Goal: Task Accomplishment & Management: Manage account settings

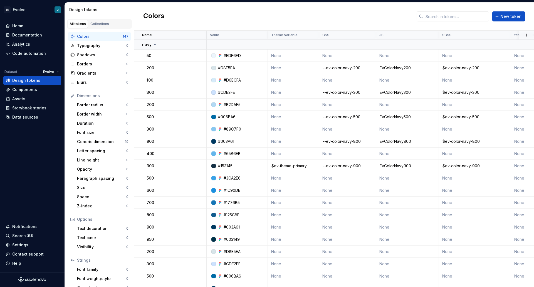
click at [250, 14] on div "Colors New token" at bounding box center [333, 17] width 399 height 28
click at [289, 56] on td "None" at bounding box center [293, 55] width 51 height 12
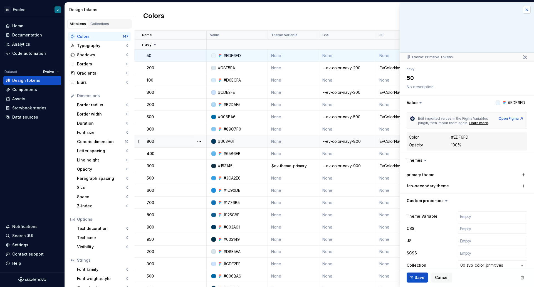
click at [523, 9] on button "button" at bounding box center [527, 10] width 8 height 8
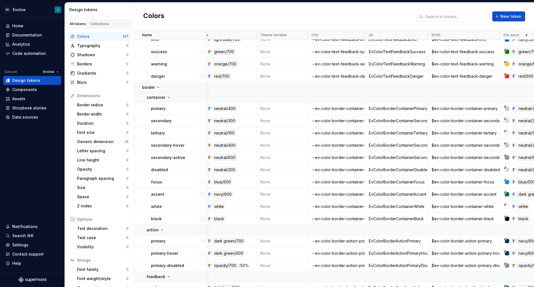
scroll to position [1817, 11]
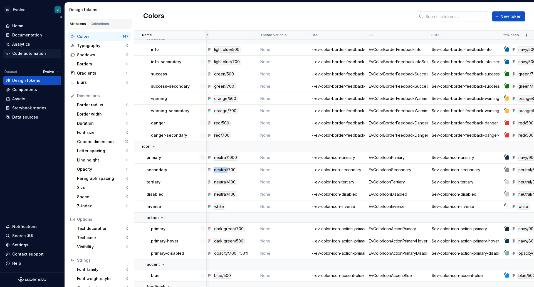
click at [30, 53] on div "Code automation" at bounding box center [29, 54] width 34 height 6
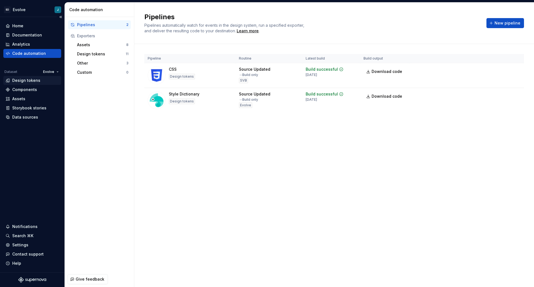
click at [21, 80] on div "Design tokens" at bounding box center [26, 81] width 28 height 6
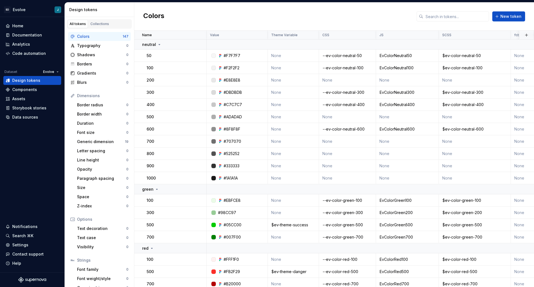
click at [283, 16] on div "Colors New token" at bounding box center [333, 17] width 399 height 28
click at [451, 81] on td "None" at bounding box center [475, 80] width 72 height 12
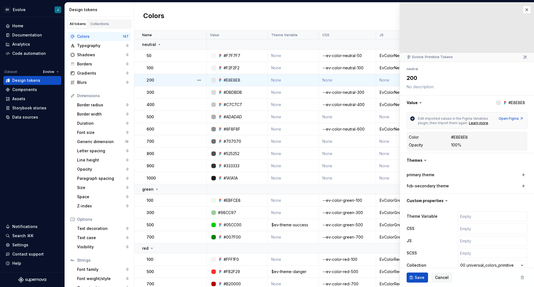
scroll to position [22, 0]
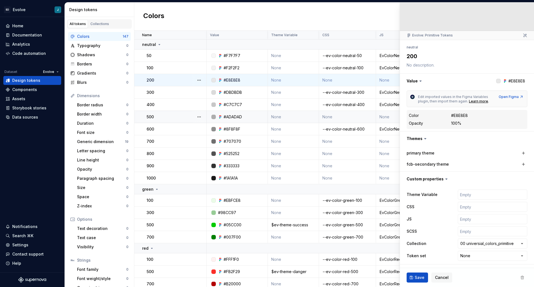
type textarea "*"
click at [469, 232] on input "text" at bounding box center [491, 231] width 69 height 10
paste input "$ev-color-neutral-200"
type input "$ev-color-neutral-200"
type textarea "*"
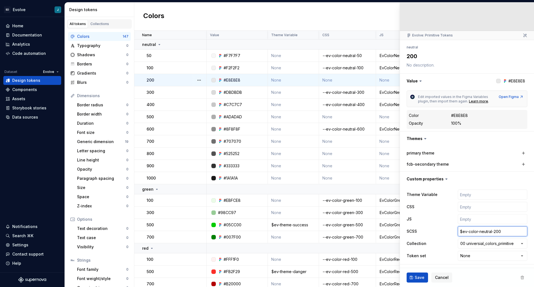
type input "$ev-color-neutral-200"
type textarea "*"
click at [462, 219] on input "text" at bounding box center [491, 219] width 69 height 10
paste input "EvColorNeutral200"
type input "EvColorNeutral200"
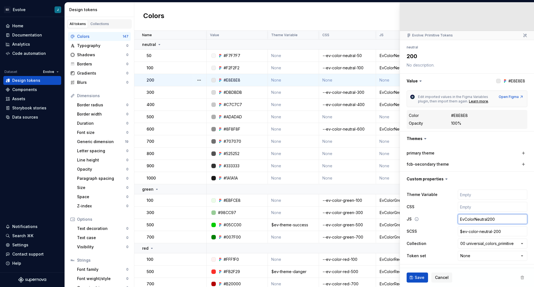
type textarea "*"
type input "EvColorNeutral200"
click at [457, 207] on input "text" at bounding box center [491, 207] width 69 height 10
type textarea "*"
type input "-"
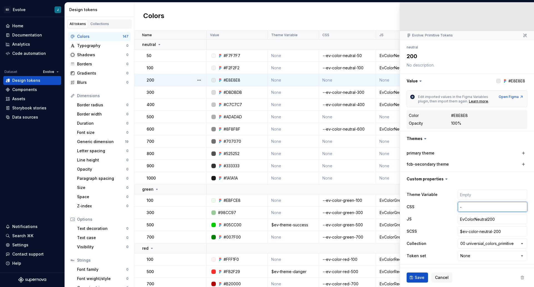
type textarea "*"
type input "--"
type textarea "*"
type input "--e"
type textarea "*"
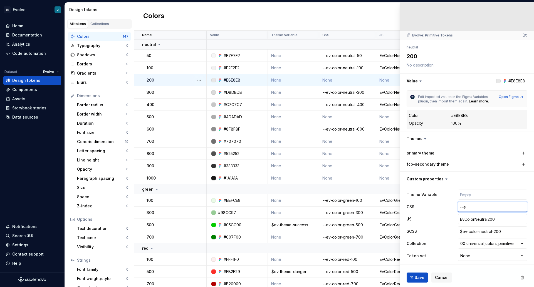
type input "--ev"
type textarea "*"
type input "--ev-"
type textarea "*"
type input "--ev-v"
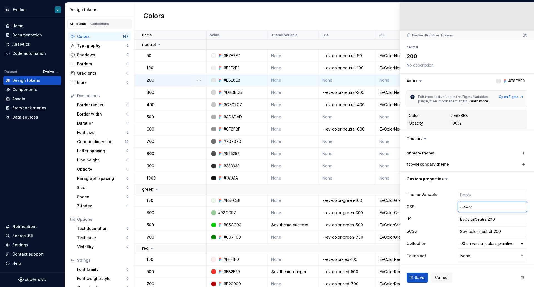
type textarea "*"
type input "--ev-vo"
type textarea "*"
type input "--ev-vol"
type textarea "*"
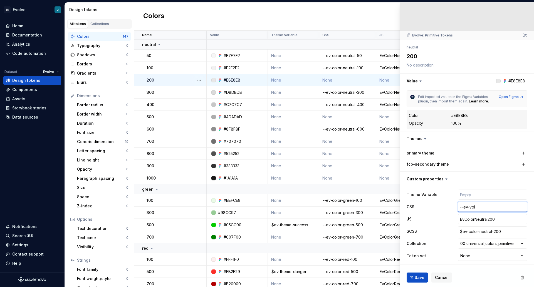
type input "--ev-volo"
type textarea "*"
type input "--ev-vol"
type textarea "*"
type input "--ev-vo"
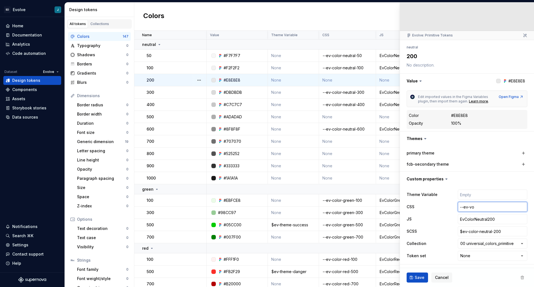
type textarea "*"
type input "--ev-v"
type textarea "*"
type input "--ev-vc"
type textarea "*"
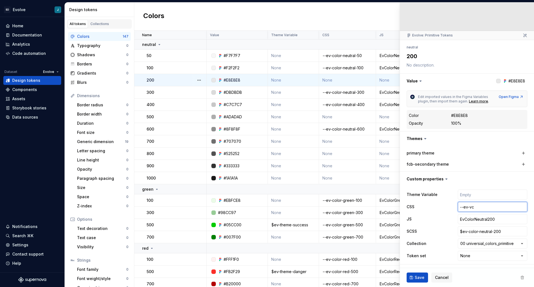
type input "--ev-vco"
type textarea "*"
type input "--ev-vc"
type textarea "*"
type input "--ev-v"
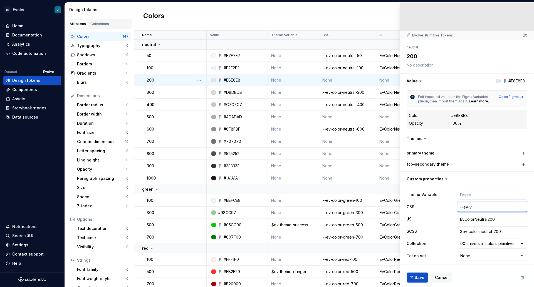
type textarea "*"
type input "--ev-"
type textarea "*"
type input "--ev-c"
type textarea "*"
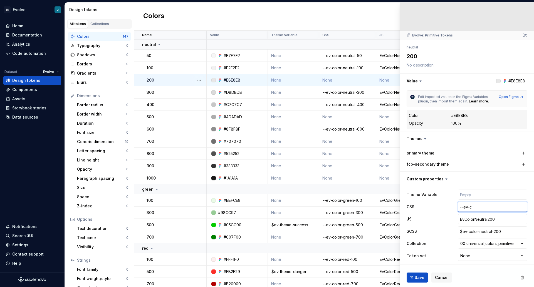
type input "--ev-co"
type textarea "*"
type input "--ev-col"
type textarea "*"
type input "--ev-colo"
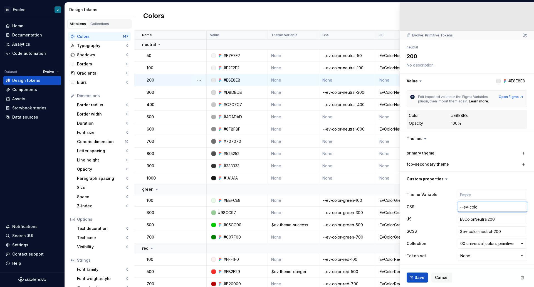
type textarea "*"
type input "--ev-color-"
type textarea "*"
type input "--ev-color-e"
type textarea "*"
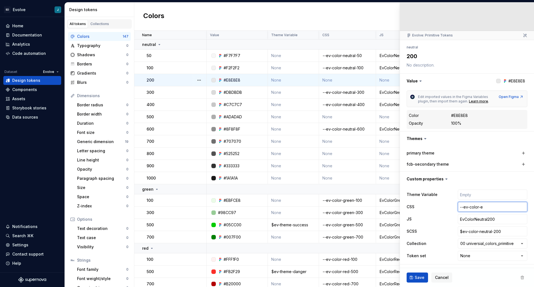
type input "--ev-color-"
type textarea "*"
type input "--ev-color-n"
type textarea "*"
type input "--ev-color-ne"
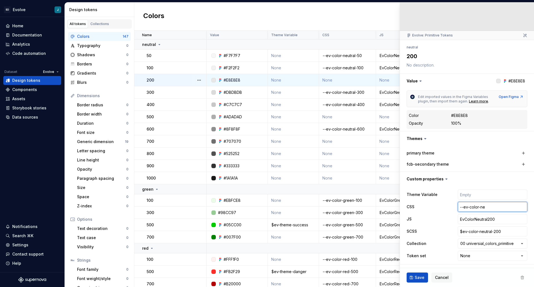
type textarea "*"
type input "--ev-color-neu"
type textarea "*"
type input "--ev-color-neut"
type textarea "*"
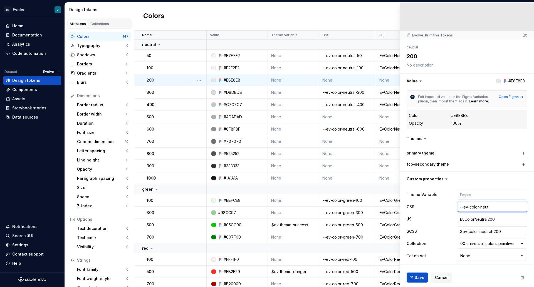
type input "--ev-color-neutr"
type textarea "*"
type input "--ev-color-neutrl"
type textarea "*"
type input "--ev-color-neutrl-"
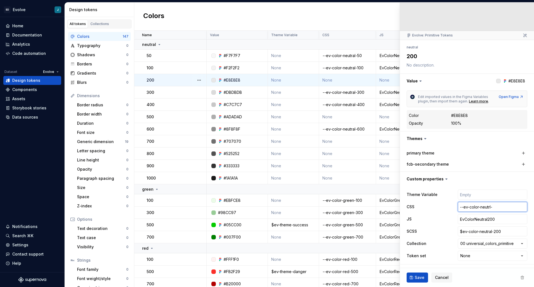
type textarea "*"
type input "--ev-color-neutrl-2"
type textarea "*"
type input "--ev-color-neutrl-20"
type textarea "*"
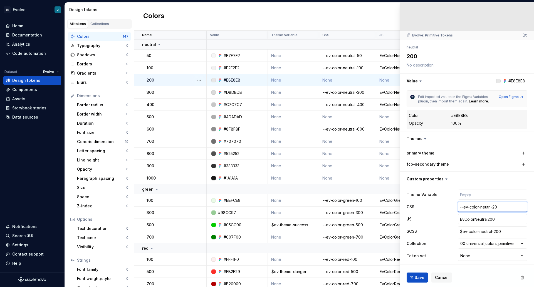
type input "--ev-color-neutrl-200"
type textarea "*"
type input "--ev-color-neutrl-20"
type textarea "*"
type input "--ev-color-neutrl-2"
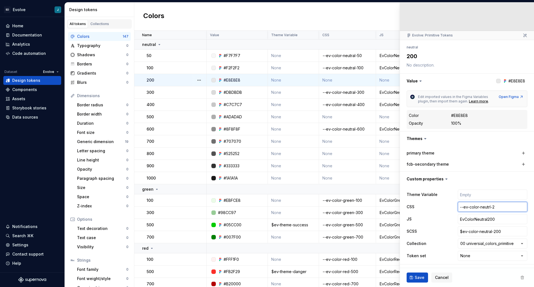
type textarea "*"
type input "--ev-color-neutrl-"
type textarea "*"
type input "--ev-color-neutrl"
type textarea "*"
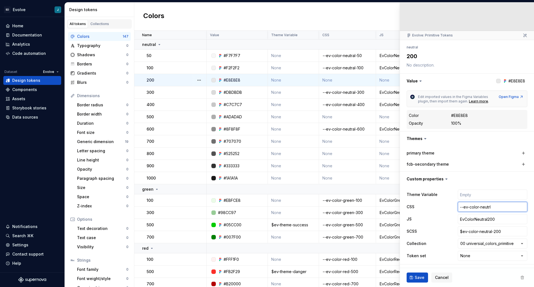
type input "--ev-color-neutr"
type textarea "*"
type input "--ev-color-neut"
type textarea "*"
type input "--ev-color-neutr"
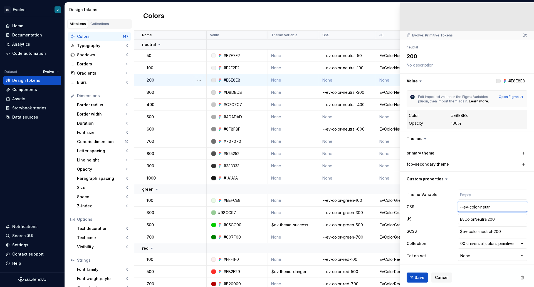
type textarea "*"
type input "--ev-color-neutral"
type textarea "*"
type input "--ev-color-neutral-"
type textarea "*"
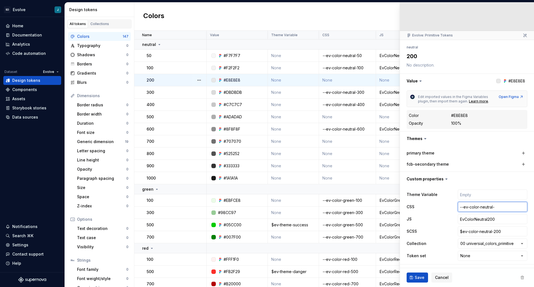
type input "--ev-color-neutral-2"
type textarea "*"
type input "--ev-color-neutral-20"
type textarea "*"
type input "--ev-color-neutral-200"
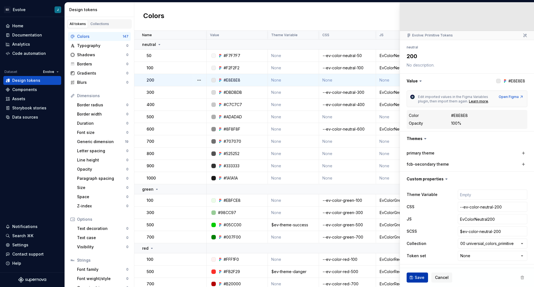
click at [411, 277] on button "Save" at bounding box center [416, 277] width 21 height 10
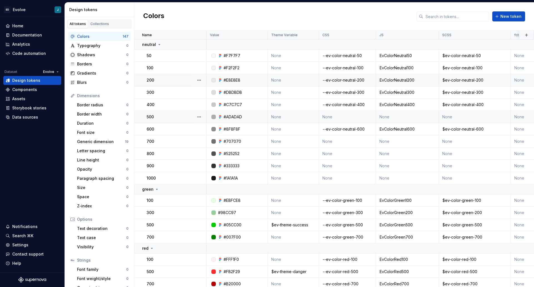
click at [483, 117] on td "None" at bounding box center [475, 117] width 72 height 12
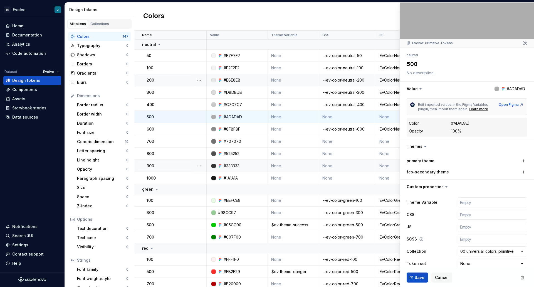
scroll to position [22, 0]
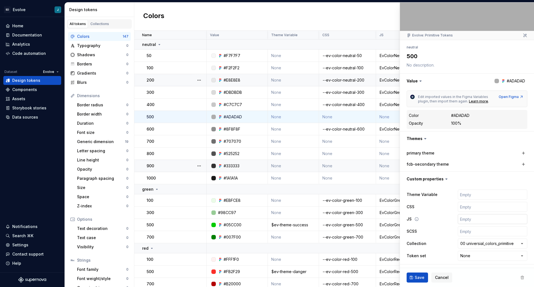
click at [461, 218] on input "text" at bounding box center [491, 219] width 69 height 10
paste input "EvColorNeutral200"
type textarea "*"
type input "EvColorNeutral200"
type textarea "*"
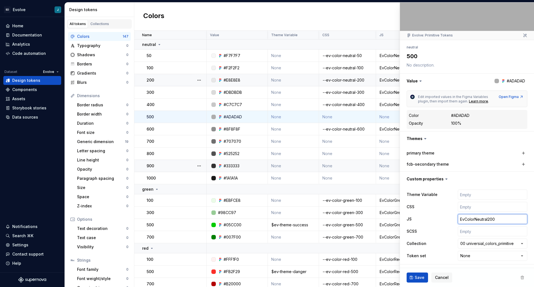
type input "EvColorNeutral20"
type textarea "*"
type input "EvColorNeutral2"
type textarea "*"
type input "EvColorNeutral"
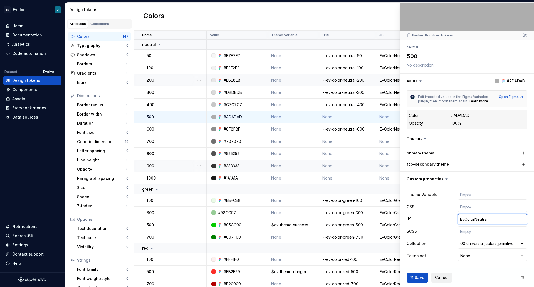
type textarea "*"
type input "EvColorNeutral5"
type textarea "*"
type input "EvColorNeutral50"
type textarea "*"
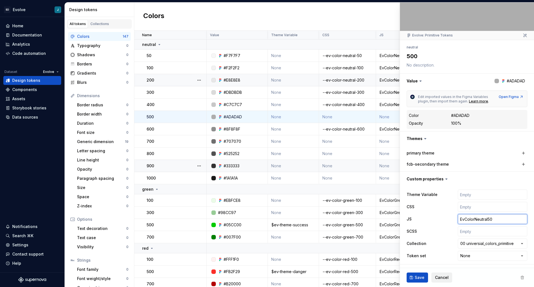
type input "EvColorNeutral500"
type textarea "*"
type input "EvColorNeutral50"
type textarea "*"
type input "EvColorNeutral5"
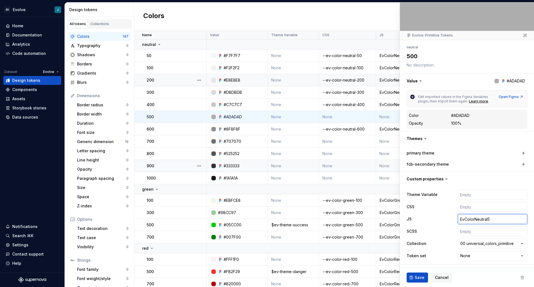
type textarea "*"
type input "EvColorNeutral"
type textarea "*"
type input "EvColorNeutral4"
type textarea "*"
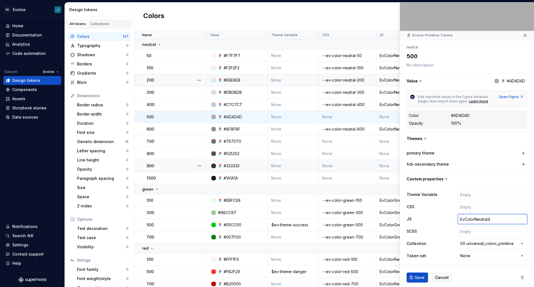
type input "EvColorNeutral40"
type textarea "*"
type input "EvColorNeutral400"
type textarea "*"
type input "EvColorNeutral40"
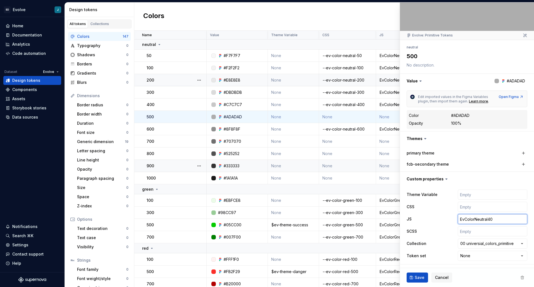
type textarea "*"
type input "EvColorNeutral4"
type textarea "*"
type input "EvColorNeutral"
type textarea "*"
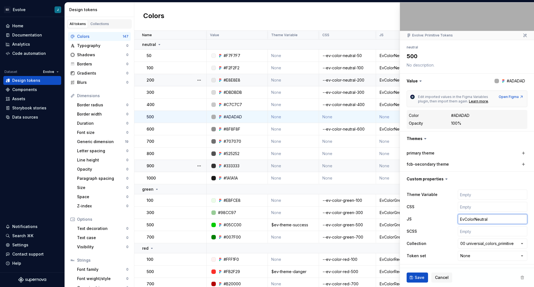
type input "EvColorNeutral5"
type textarea "*"
type input "EvColorNeutral50"
type textarea "*"
type input "EvColorNeutral500"
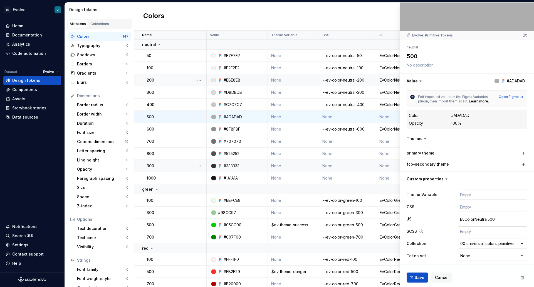
click at [464, 232] on input "text" at bounding box center [491, 231] width 69 height 10
type textarea "*"
type input "$ev-color-neutral-200"
click at [492, 231] on input "$ev-color-neutral-200" at bounding box center [491, 231] width 69 height 10
type textarea "*"
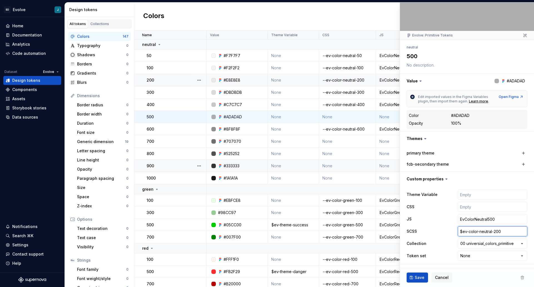
type input "$ev-color-neutral-00"
type textarea "*"
type input "$ev-color-neutral-500"
type textarea "*"
click at [459, 206] on input "text" at bounding box center [491, 207] width 69 height 10
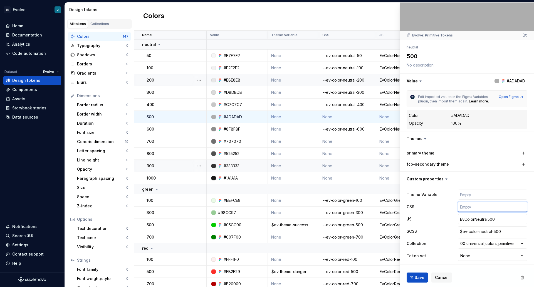
type input "--ev-color-neutral-200"
click at [492, 206] on input "--ev-color-neutral-200" at bounding box center [491, 207] width 69 height 10
type textarea "*"
type input "--ev-color-neutral-00"
type textarea "*"
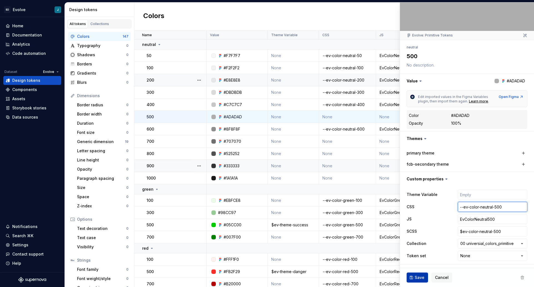
type input "--ev-color-neutral-500"
click at [412, 277] on button "Save" at bounding box center [416, 277] width 21 height 10
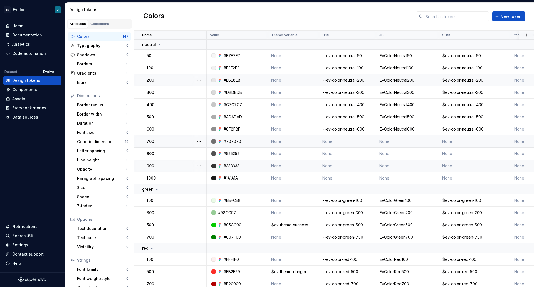
click at [450, 142] on td "None" at bounding box center [475, 141] width 72 height 12
type textarea "*"
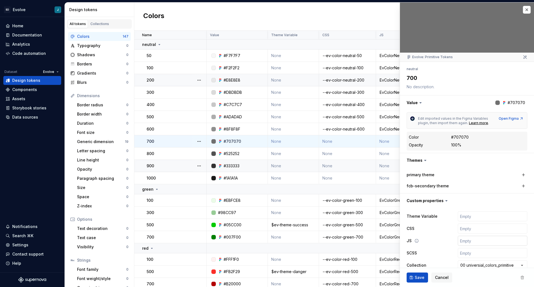
click at [460, 241] on input "text" at bounding box center [491, 240] width 69 height 10
type input "EvColorNeutral500"
click at [486, 240] on input "EvColorNeutral500" at bounding box center [491, 240] width 69 height 10
type textarea "*"
type input "EvColorNeutral00"
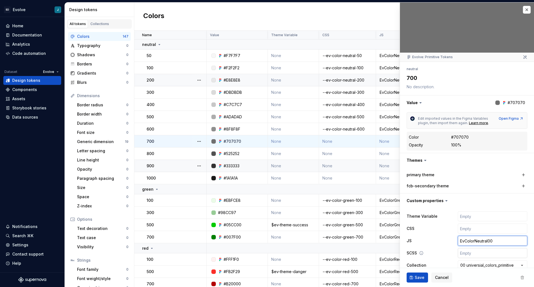
type textarea "*"
type input "EvColorNeutral700"
type textarea "*"
click at [472, 254] on input "text" at bounding box center [491, 253] width 69 height 10
type input "$ev-color-neutral-500"
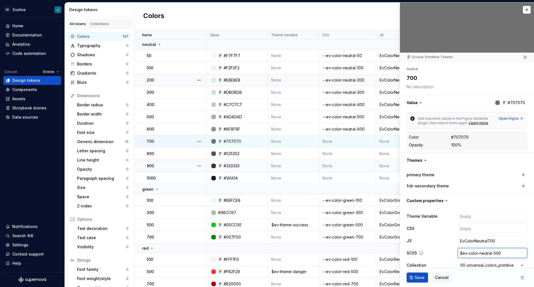
click at [491, 252] on input "$ev-color-neutral-500" at bounding box center [491, 253] width 69 height 10
type textarea "*"
type input "$ev-color-neutral-00"
type textarea "*"
type input "$ev-color-neutral-700"
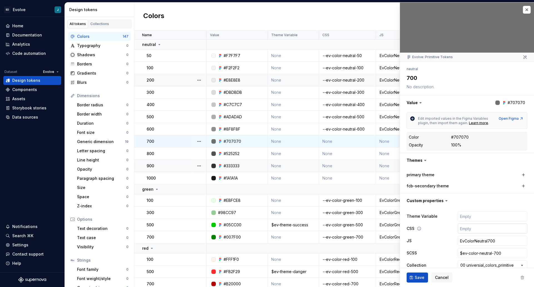
type textarea "*"
click at [467, 230] on input "text" at bounding box center [491, 228] width 69 height 10
type input "--ev-color-neutral-200"
click at [494, 229] on input "--ev-color-neutral-200" at bounding box center [491, 228] width 69 height 10
type textarea "*"
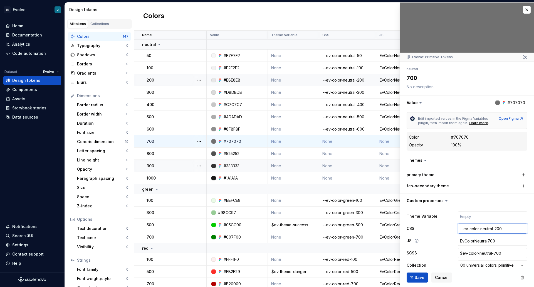
type input "--ev-color-neutral-00"
type textarea "*"
type input "--ev-color-neutral-700"
click at [410, 277] on button "Save" at bounding box center [416, 277] width 21 height 10
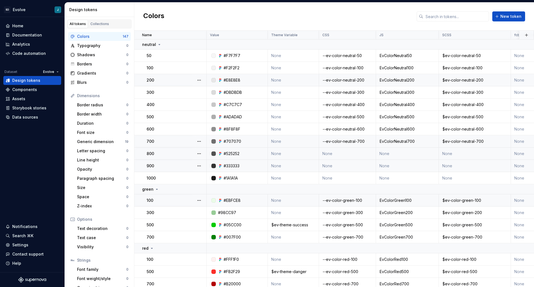
click at [454, 155] on td "None" at bounding box center [475, 153] width 72 height 12
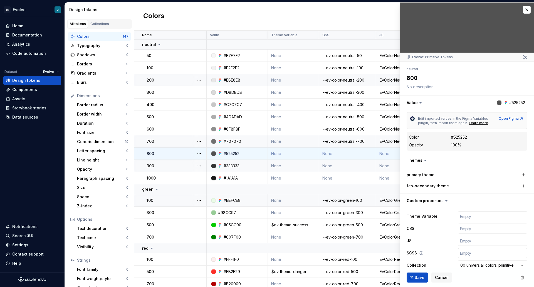
click at [461, 252] on input "text" at bounding box center [491, 253] width 69 height 10
type textarea "*"
type input "$ev-color-neutral-700"
click at [490, 251] on input "$ev-color-neutral-700" at bounding box center [491, 253] width 69 height 10
type textarea "*"
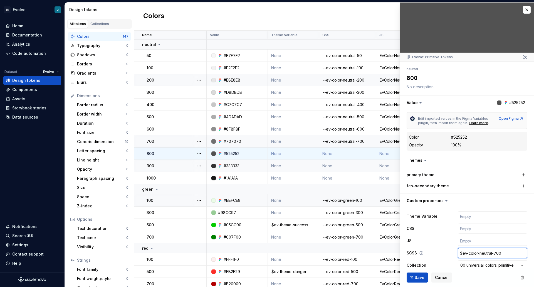
type input "$ev-color-neutral-00"
type textarea "*"
type input "$ev-color-neutral-800"
type textarea "*"
click at [466, 238] on input "text" at bounding box center [491, 240] width 69 height 10
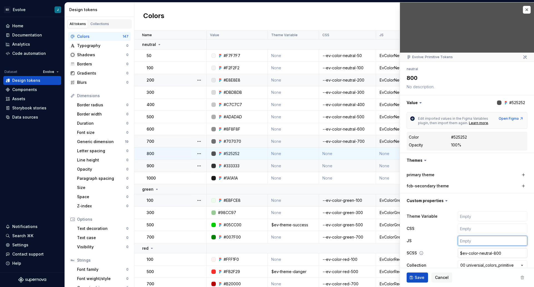
type input "EvColorNeutral200"
click at [485, 240] on input "EvColorNeutral200" at bounding box center [491, 240] width 69 height 10
type textarea "*"
type input "EvColorNeutral00"
type textarea "*"
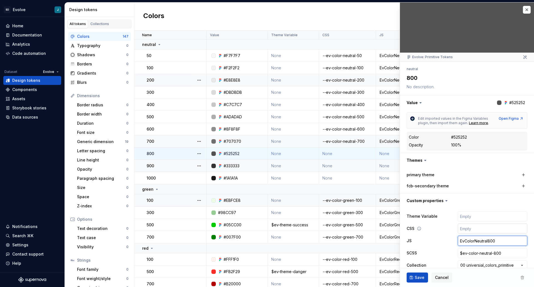
type input "EvColorNeutral800"
type textarea "*"
click at [469, 229] on input "text" at bounding box center [491, 228] width 69 height 10
type input "--ev-color-neutral-200"
click at [492, 229] on input "--ev-color-neutral-200" at bounding box center [491, 228] width 69 height 10
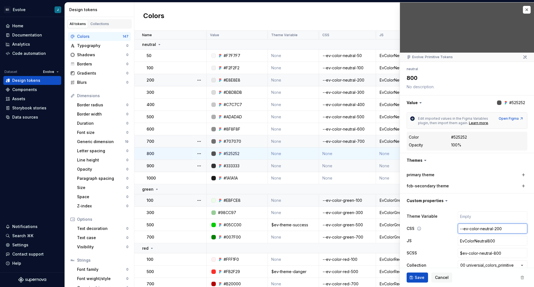
type textarea "*"
type input "--ev-color-neutral-00"
type textarea "*"
type input "--ev-color-neutral-800"
click at [418, 277] on span "Save" at bounding box center [419, 277] width 10 height 6
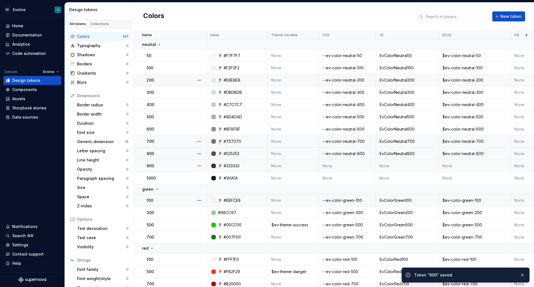
click at [353, 165] on td "None" at bounding box center [347, 166] width 57 height 12
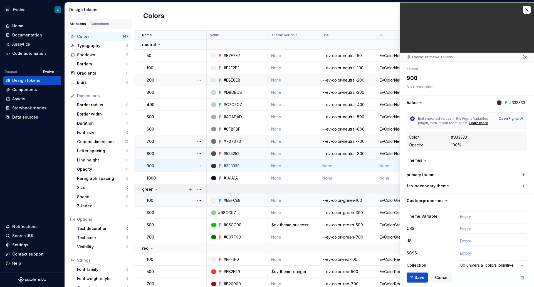
type textarea "*"
click at [461, 252] on input "text" at bounding box center [491, 253] width 69 height 10
type input "$ev-color-neutral-800"
click at [492, 252] on input "$ev-color-neutral-800" at bounding box center [491, 253] width 69 height 10
type textarea "*"
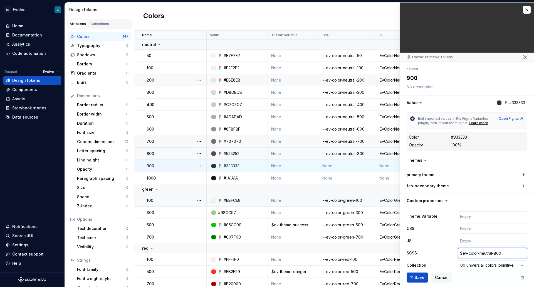
type input "$ev-color-neutral-00"
type textarea "*"
type input "$ev-color-neutral-900"
type textarea "*"
click at [471, 241] on input "text" at bounding box center [491, 240] width 69 height 10
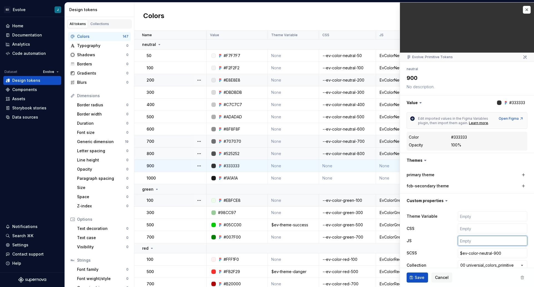
type input "EvColorNeutral800"
click at [484, 240] on input "EvColorNeutral800" at bounding box center [491, 240] width 69 height 10
click at [486, 240] on input "EvColorNeutral800" at bounding box center [491, 240] width 69 height 10
type textarea "*"
type input "EvColorNeutral900"
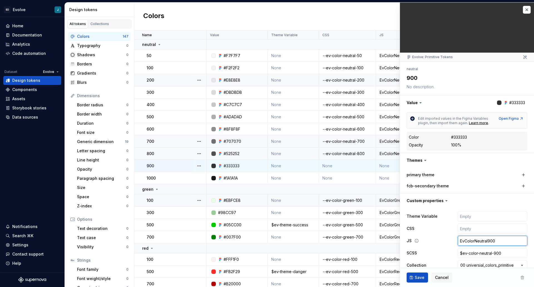
type textarea "*"
type input "EvColorNeutral900"
type textarea "*"
click at [476, 232] on input "text" at bounding box center [491, 228] width 69 height 10
type input "--ev-color-neutral-200"
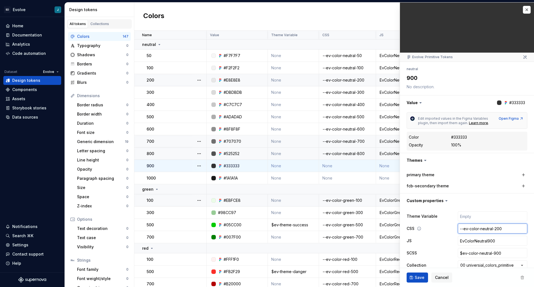
click at [493, 229] on input "--ev-color-neutral-200" at bounding box center [491, 228] width 69 height 10
click at [410, 277] on button "Save" at bounding box center [416, 277] width 21 height 10
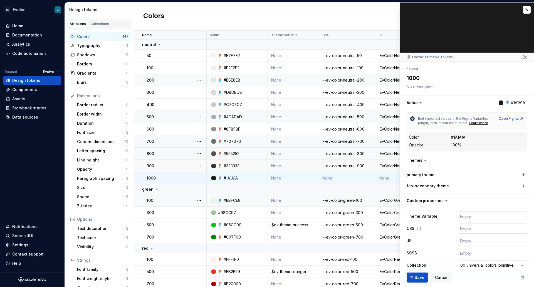
click at [485, 227] on input "text" at bounding box center [491, 228] width 69 height 10
click at [493, 229] on input "--ev-color-neutral-900" at bounding box center [491, 228] width 69 height 10
click at [477, 246] on div "**********" at bounding box center [466, 246] width 121 height 73
click at [476, 245] on input "text" at bounding box center [491, 240] width 69 height 10
click at [484, 240] on input "EvColorNeutral900" at bounding box center [491, 240] width 69 height 10
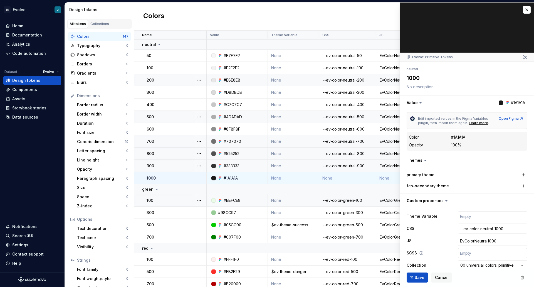
click at [470, 250] on input "text" at bounding box center [491, 253] width 69 height 10
click at [492, 254] on input "$ev-color-neutral-900" at bounding box center [491, 253] width 69 height 10
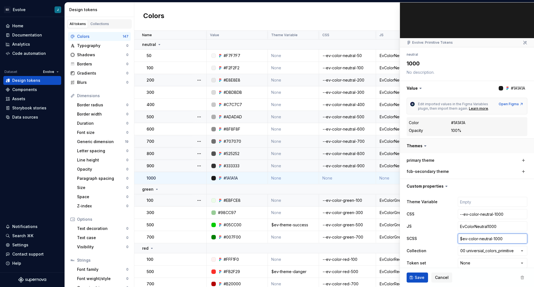
scroll to position [22, 0]
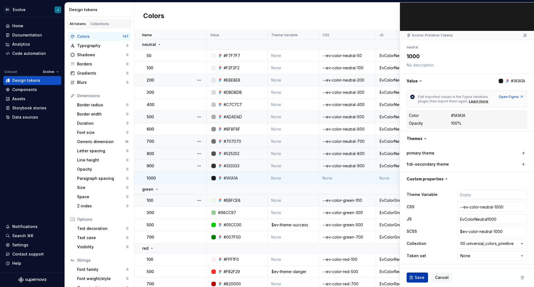
click at [415, 277] on span "Save" at bounding box center [419, 277] width 10 height 6
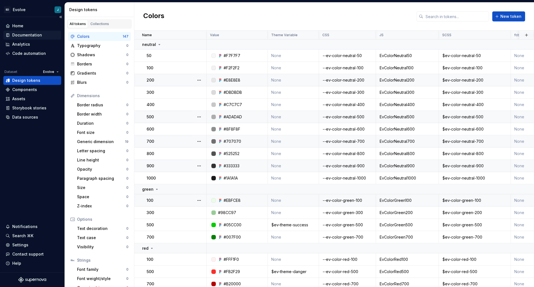
click at [24, 32] on div "Documentation" at bounding box center [32, 35] width 58 height 9
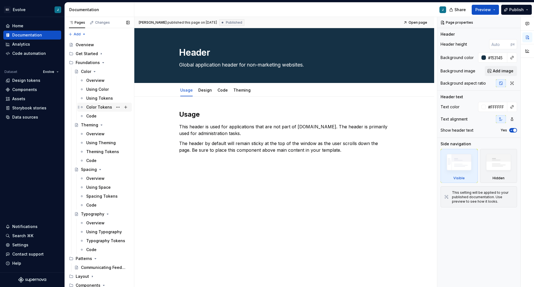
click at [96, 107] on div "Color Tokens" at bounding box center [99, 107] width 26 height 6
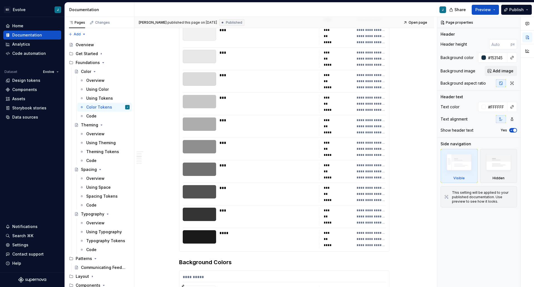
scroll to position [1223, 0]
